Goal: Check status: Check status

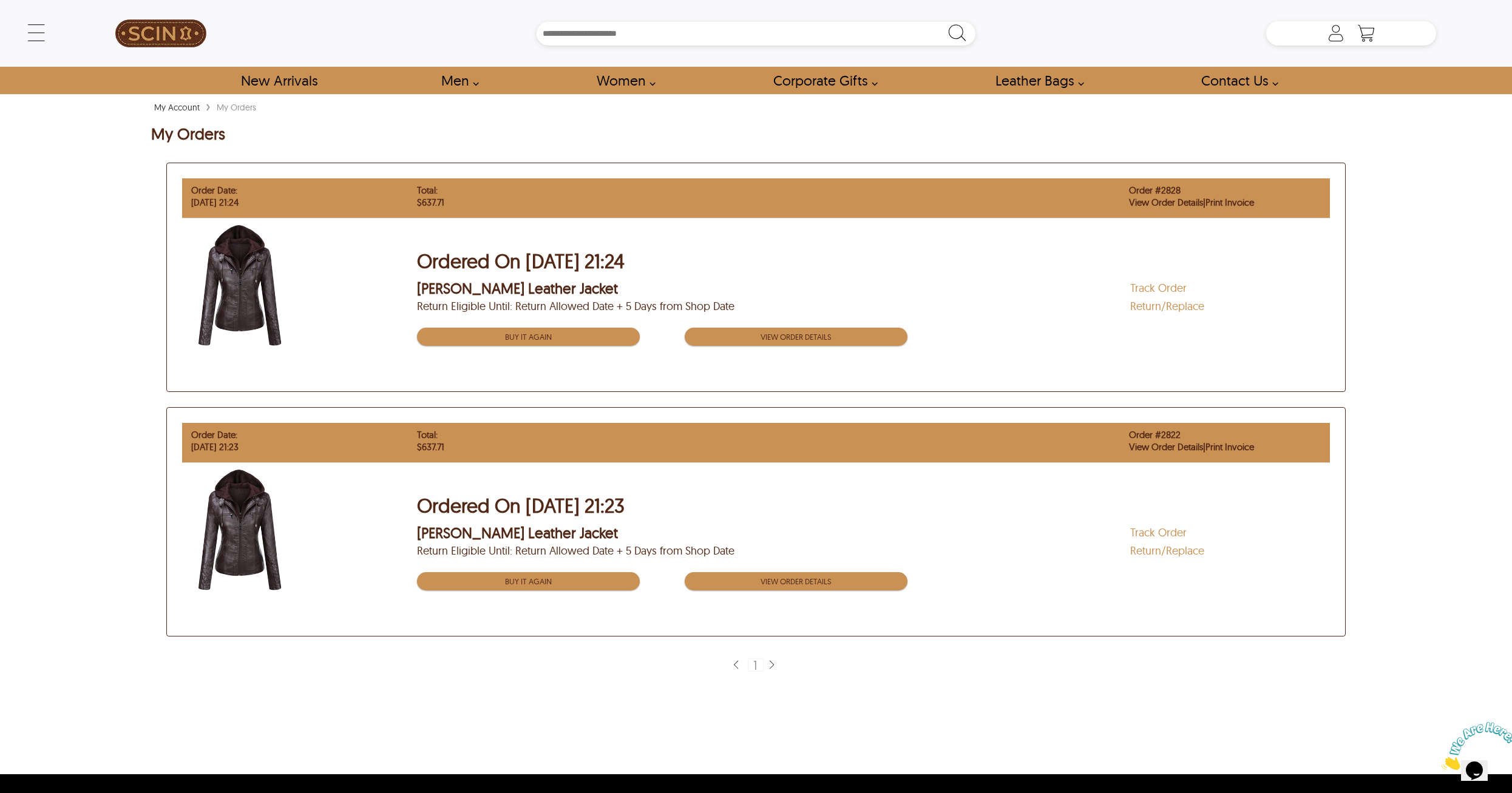
click at [822, 307] on span "Return Eligible Until: Return Allowed Date + 5 Days from Shop Date" at bounding box center [774, 307] width 713 height 13
click at [1137, 285] on link "Track Order" at bounding box center [1159, 288] width 56 height 14
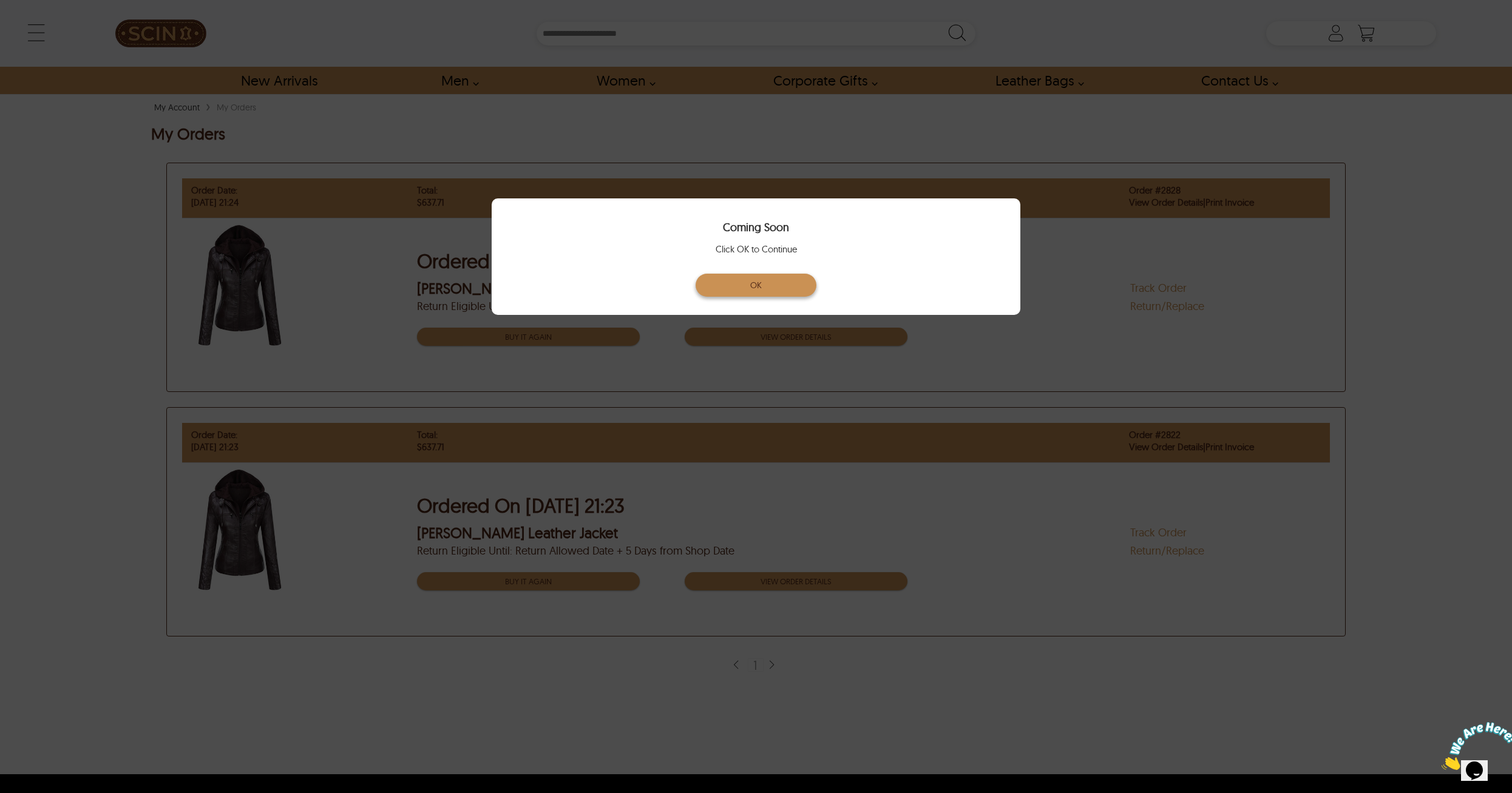
click at [770, 286] on button "OK" at bounding box center [756, 285] width 121 height 23
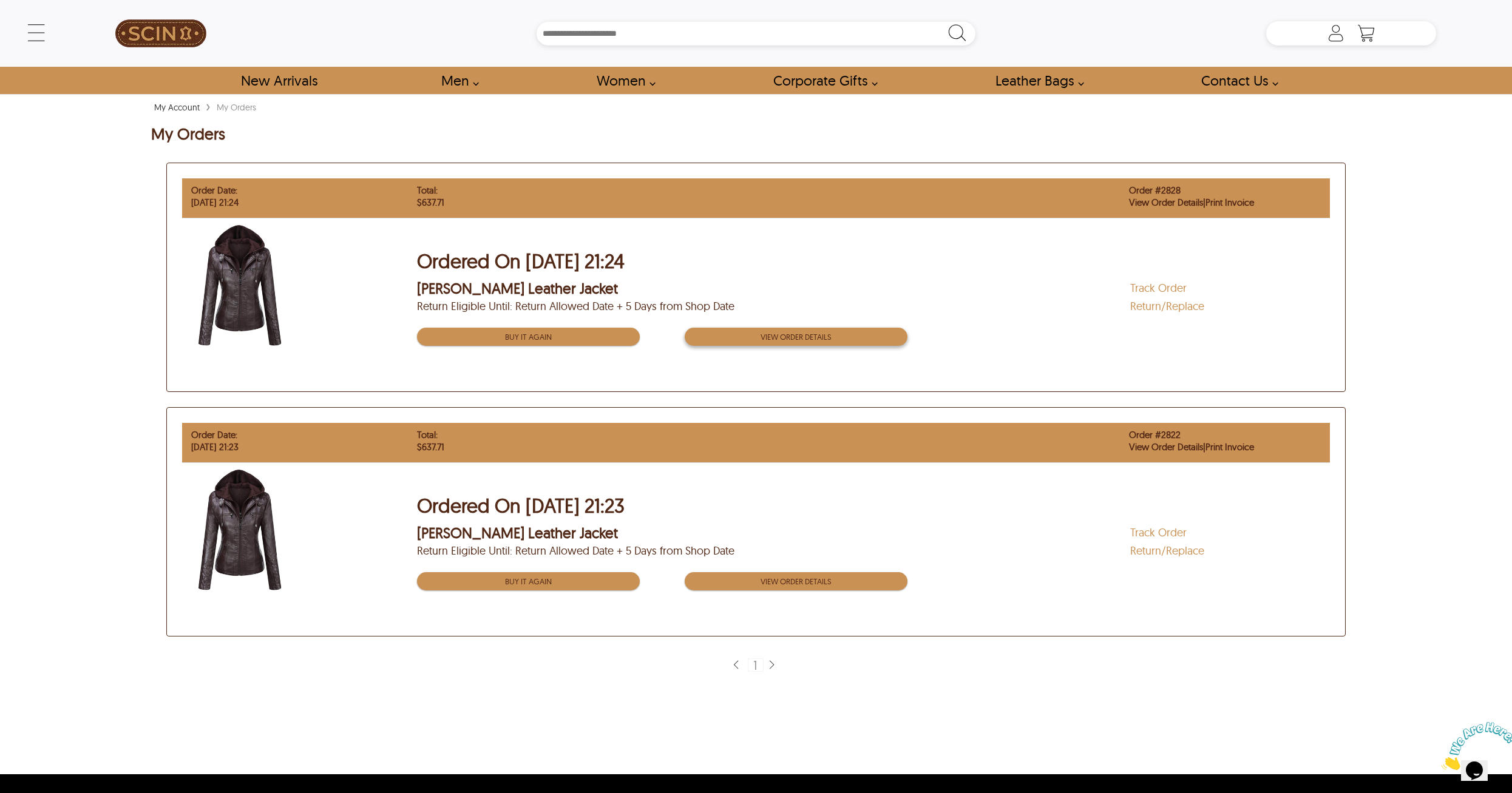
click at [756, 333] on button "View order Details" at bounding box center [796, 337] width 223 height 18
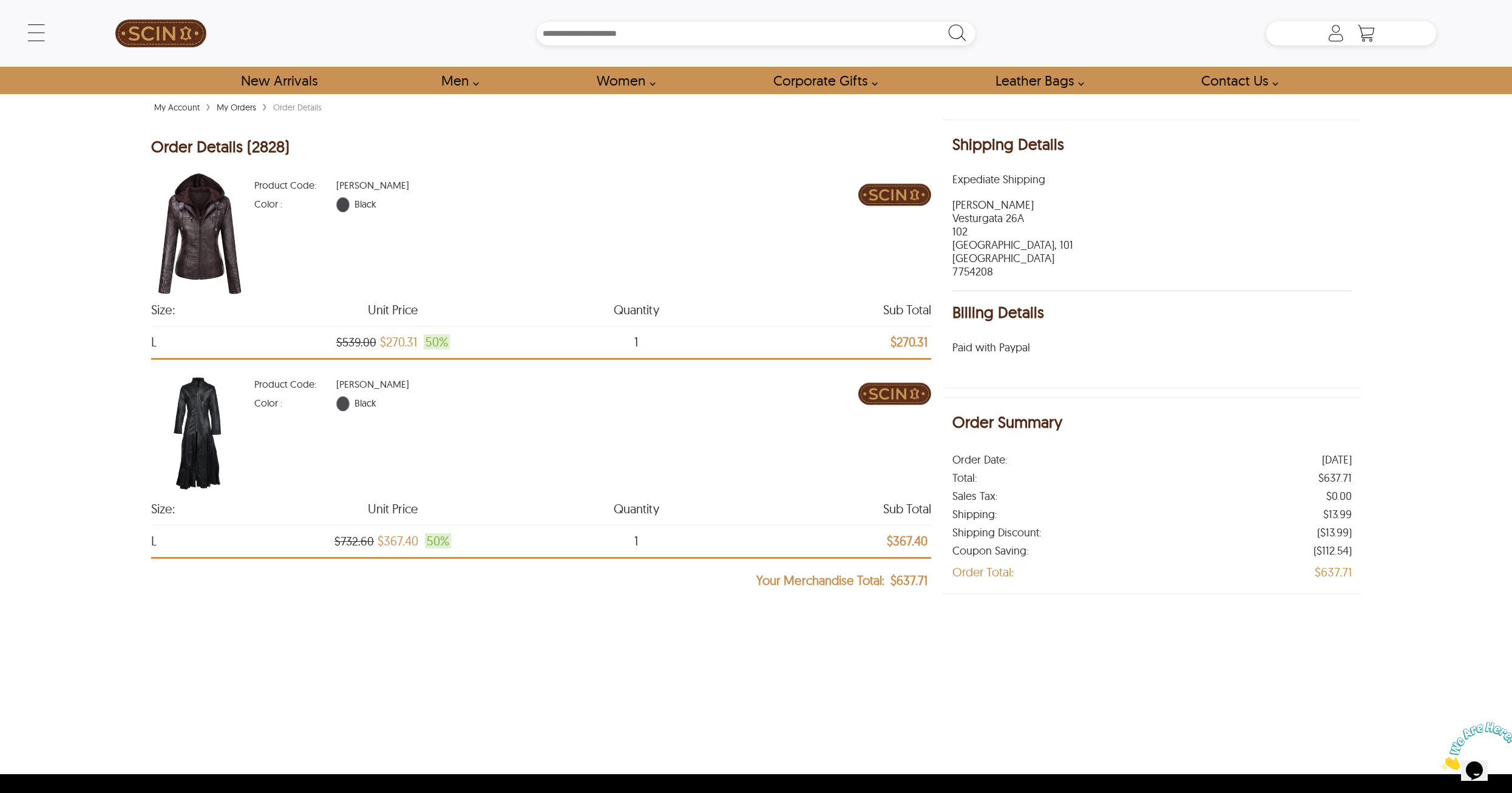
click at [236, 111] on link "My Orders" at bounding box center [236, 107] width 45 height 11
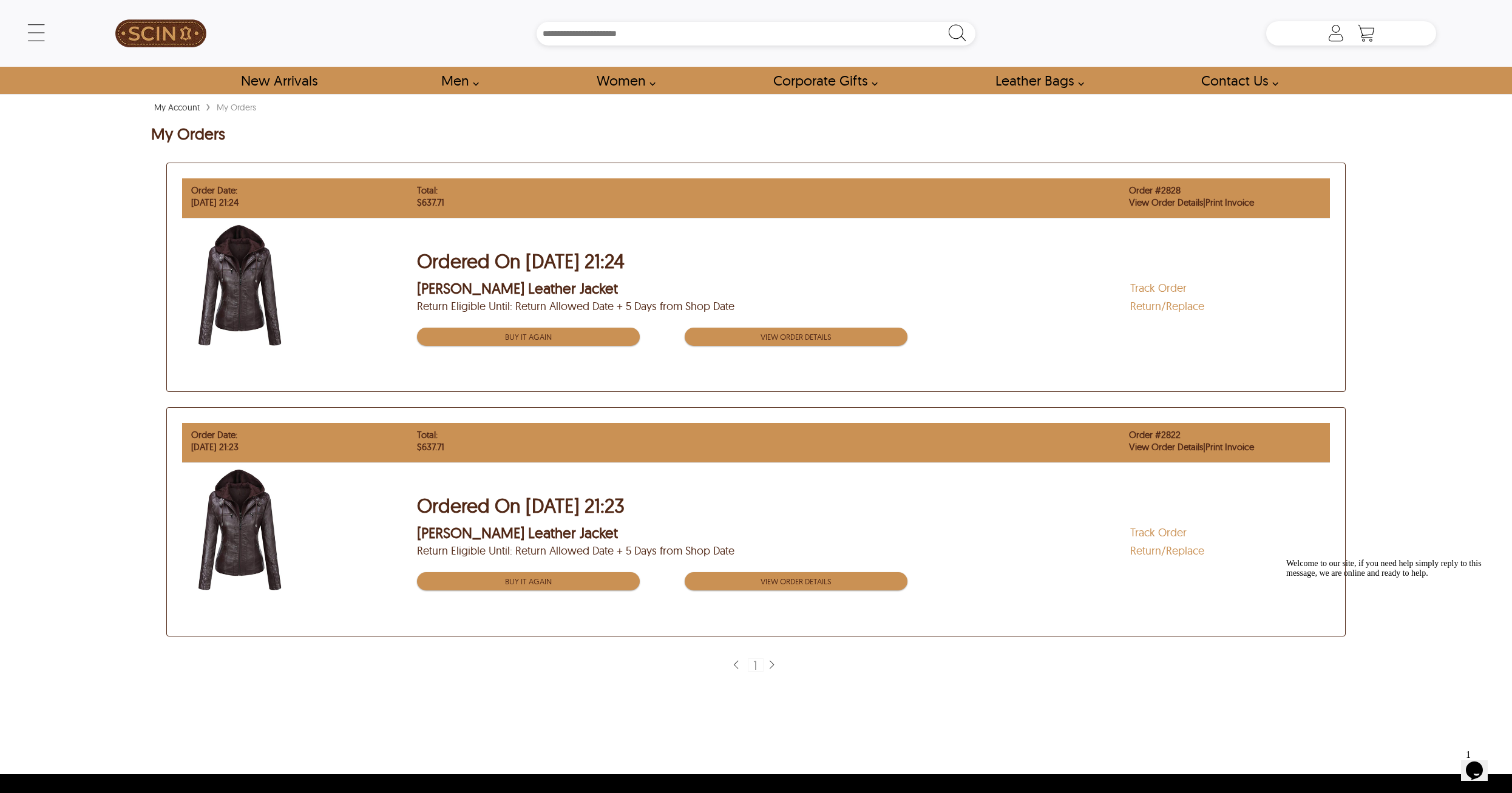
click at [812, 427] on div "Order Date: [DATE] 21:23 Total: $637.71 Order # 2822 View Order Details | Print…" at bounding box center [756, 442] width 1148 height 40
